Goal: Find specific page/section: Find specific page/section

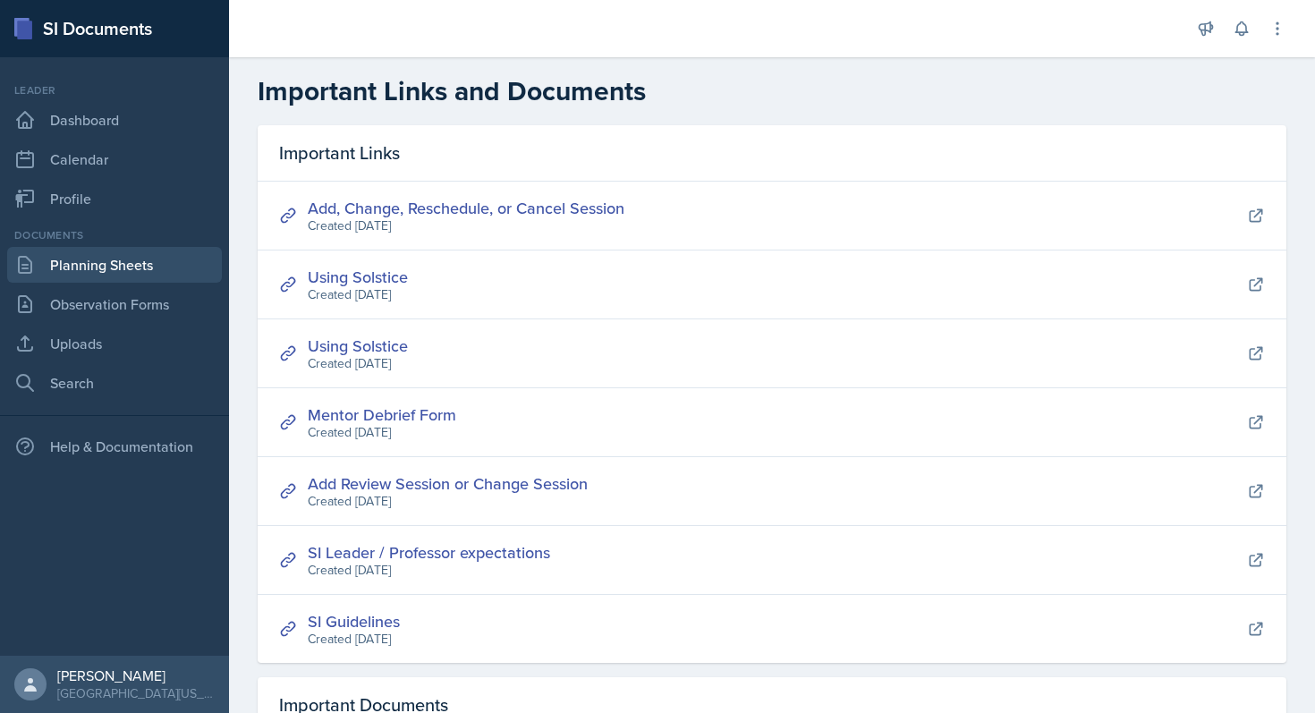
click at [64, 265] on link "Planning Sheets" at bounding box center [114, 265] width 215 height 36
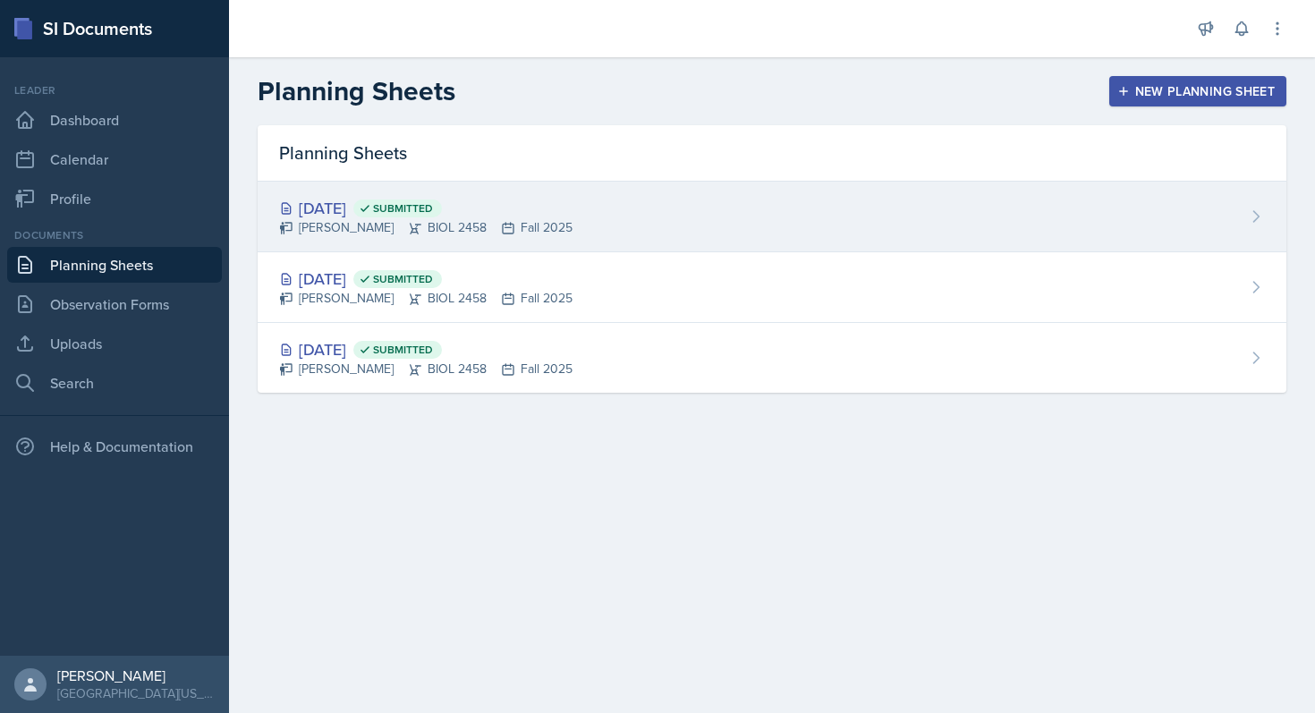
click at [346, 207] on div "[DATE] Submitted" at bounding box center [425, 208] width 293 height 24
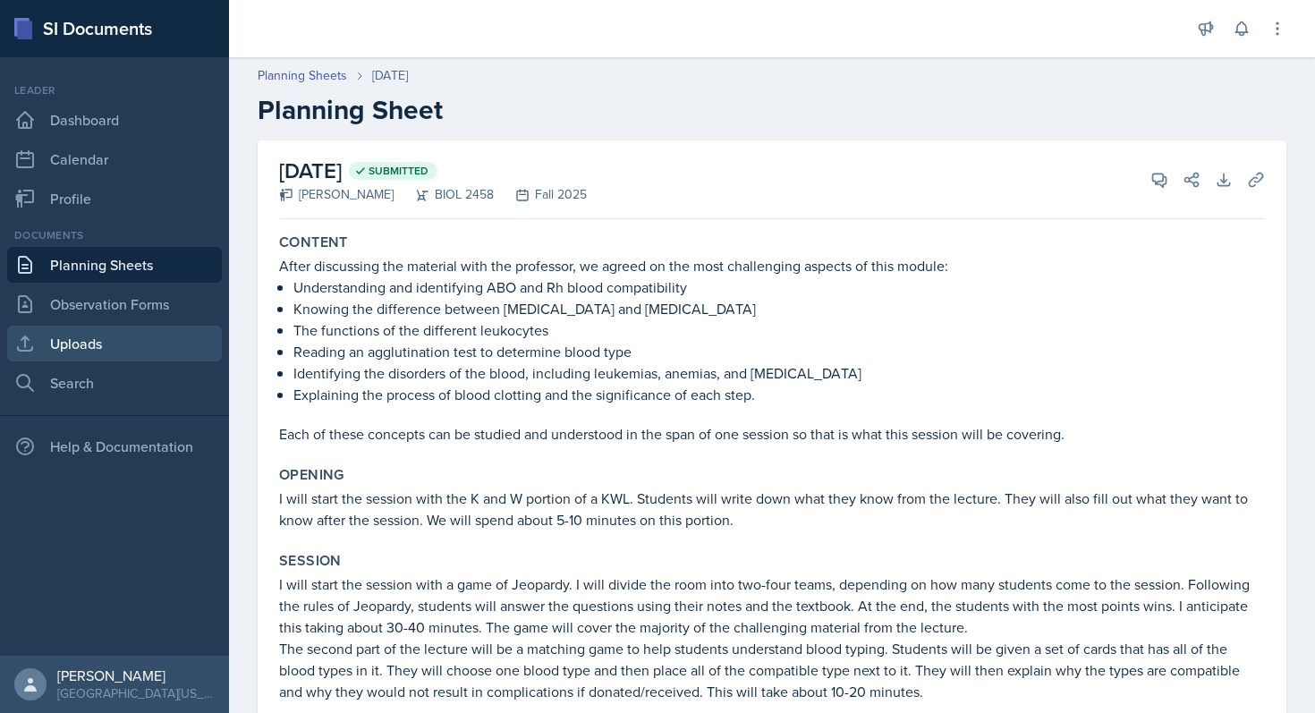
click at [101, 345] on link "Uploads" at bounding box center [114, 344] width 215 height 36
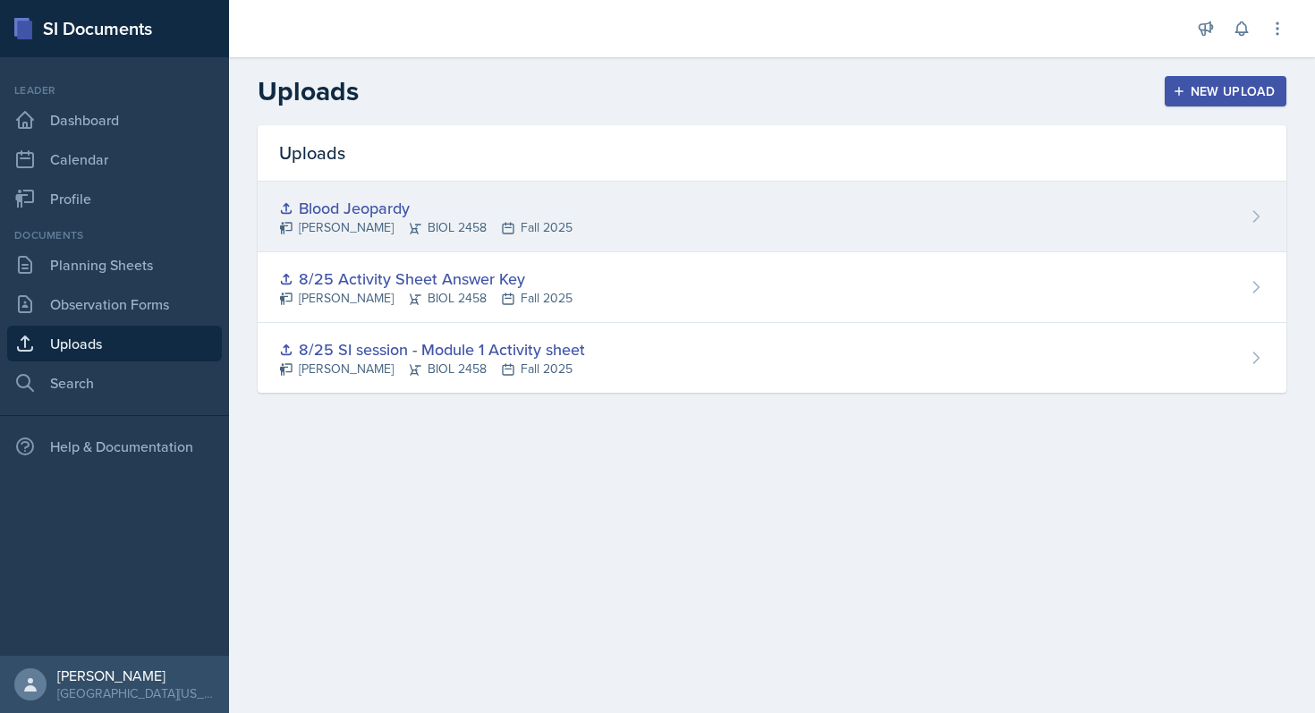
click at [418, 202] on div "Blood Jeopardy" at bounding box center [425, 208] width 293 height 24
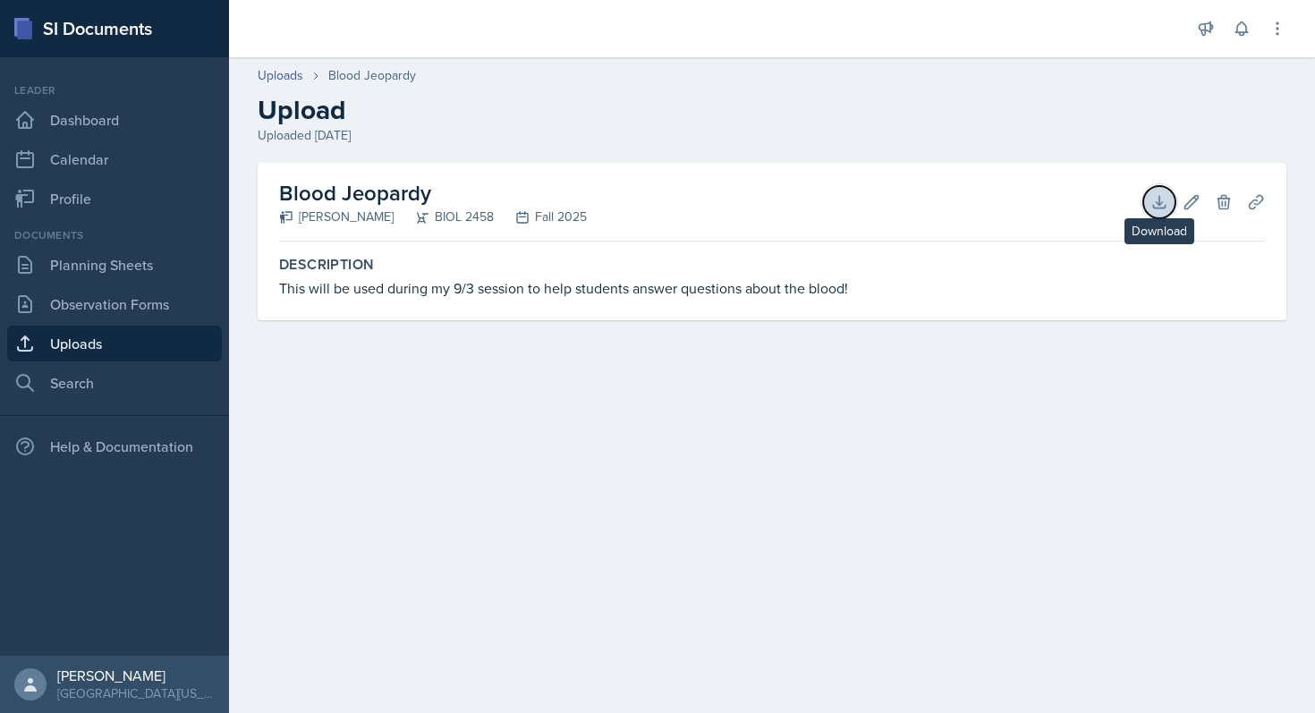
click at [1157, 207] on icon at bounding box center [1159, 202] width 12 height 12
